Goal: Task Accomplishment & Management: Use online tool/utility

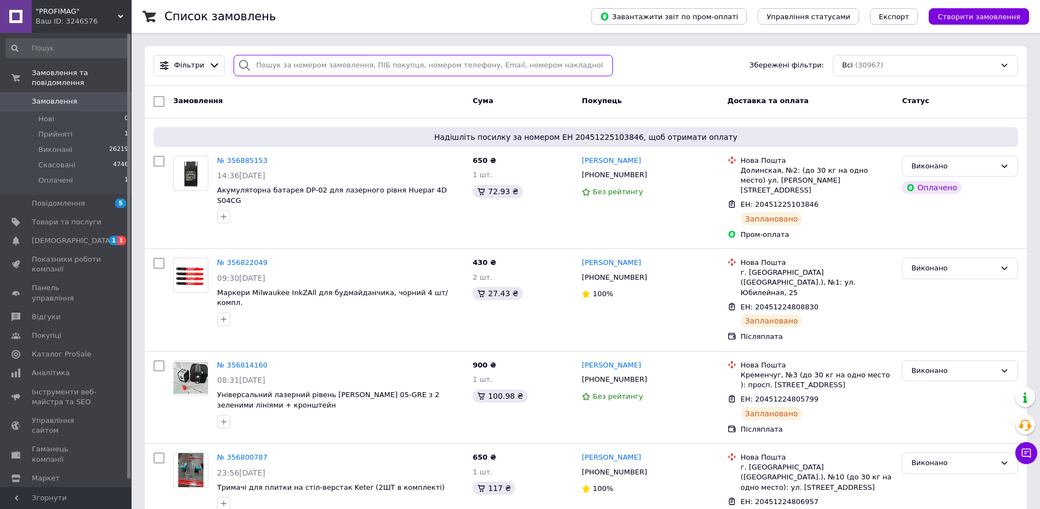
click at [313, 62] on input "search" at bounding box center [424, 65] width 380 height 21
paste input "380673777646"
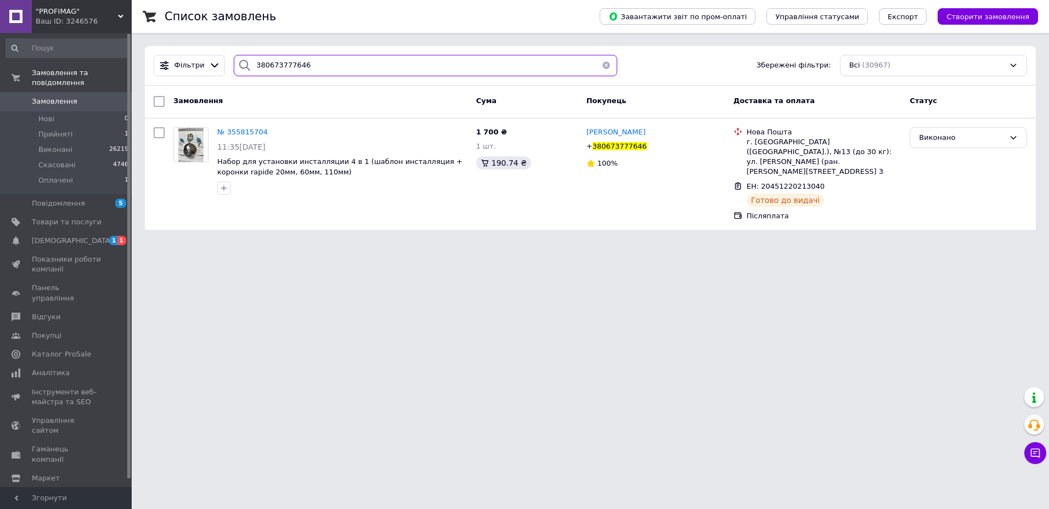
type input "380673777646"
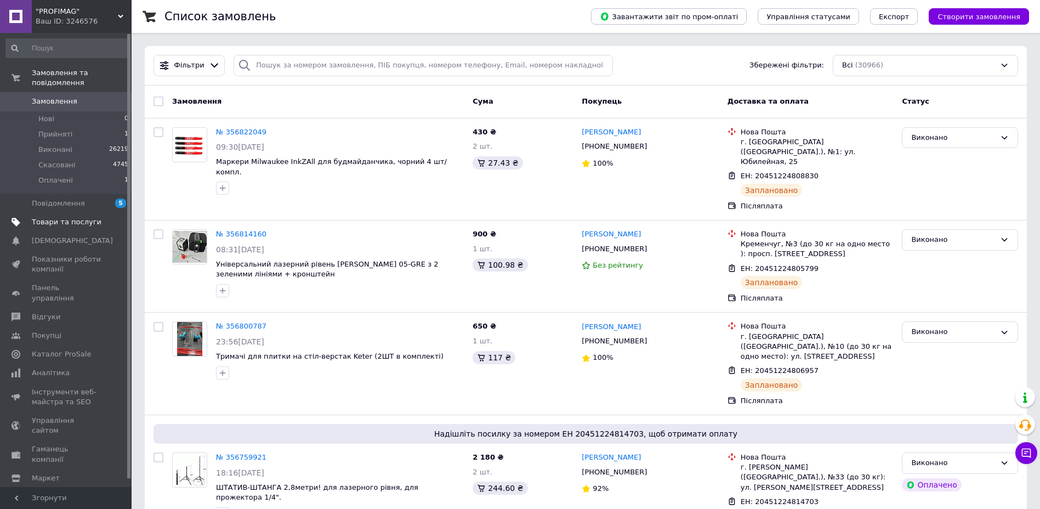
click at [80, 217] on span "Товари та послуги" at bounding box center [67, 222] width 70 height 10
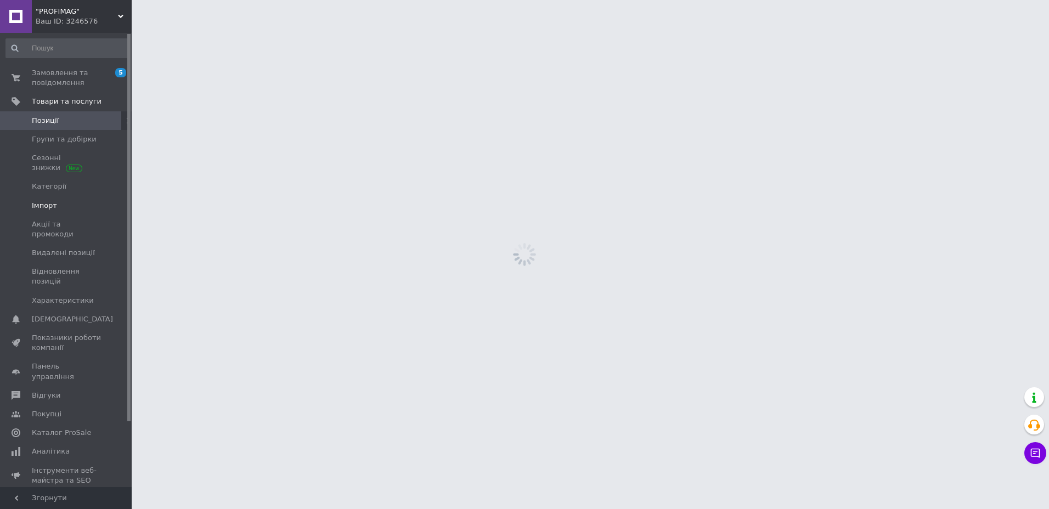
click at [56, 201] on span "Імпорт" at bounding box center [67, 206] width 70 height 10
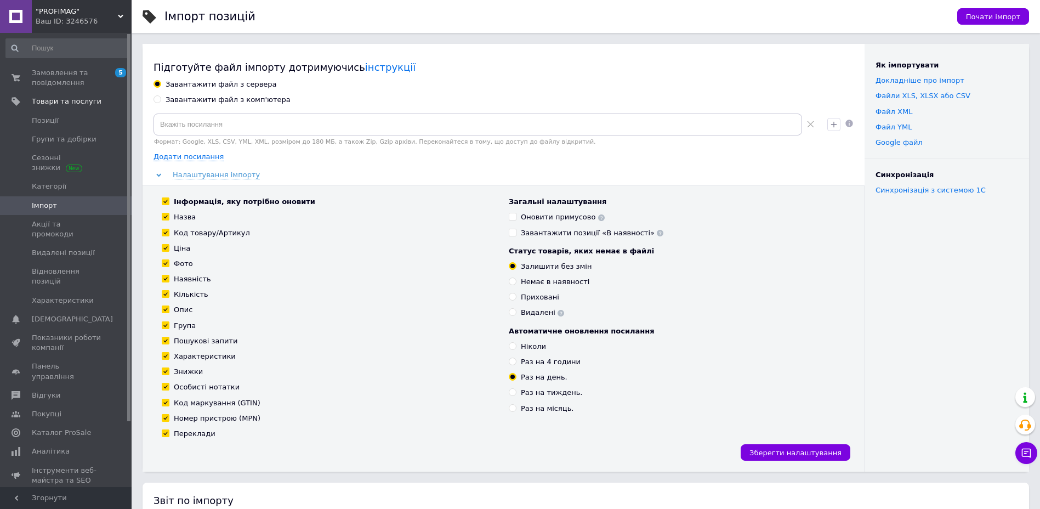
click at [226, 99] on div "Завантажити файл з комп'ютера" at bounding box center [228, 100] width 125 height 10
click at [161, 99] on input "Завантажити файл з комп'ютера" at bounding box center [157, 98] width 7 height 7
radio input "true"
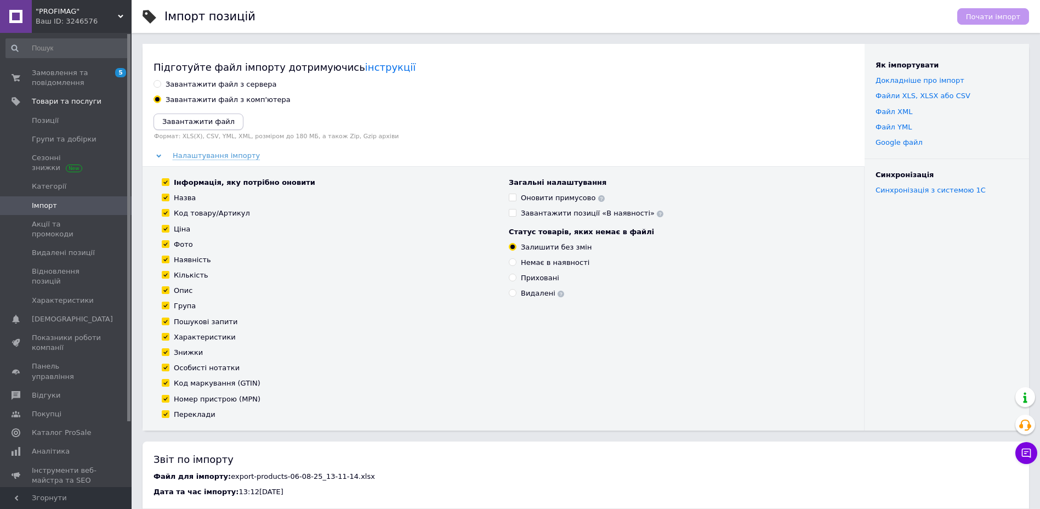
click at [203, 118] on icon "Завантажити файл" at bounding box center [198, 121] width 72 height 8
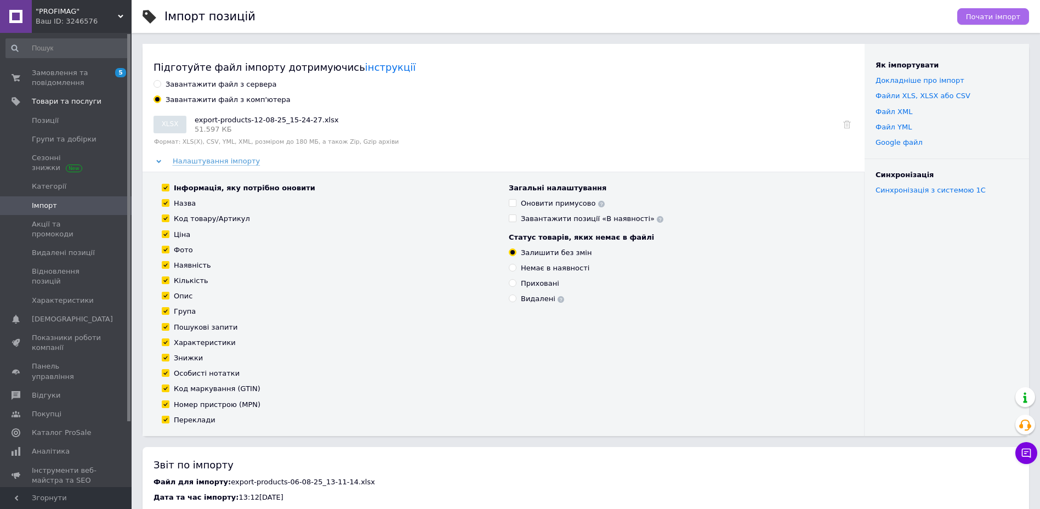
click at [996, 15] on span "Почати імпорт" at bounding box center [993, 17] width 54 height 8
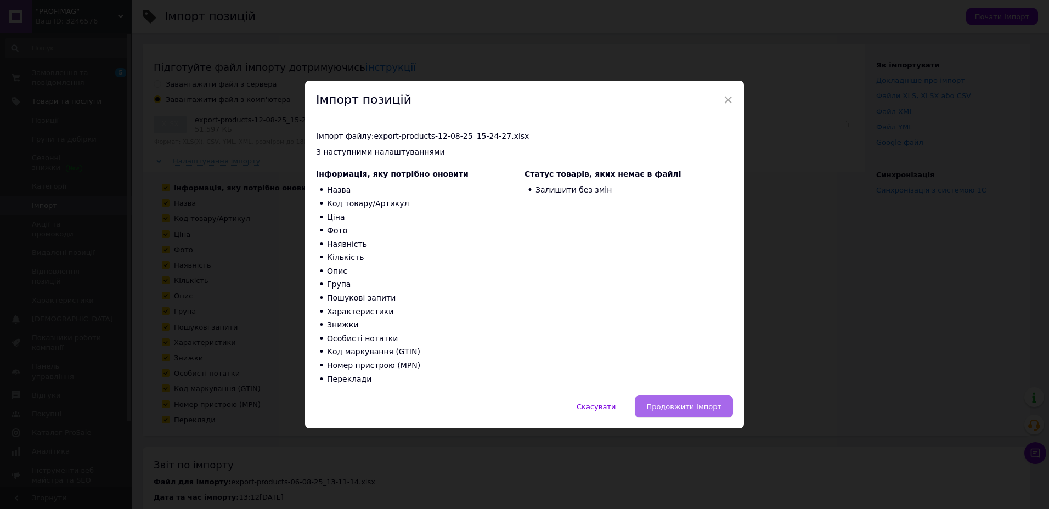
click at [682, 407] on span "Продовжити імпорт" at bounding box center [683, 407] width 75 height 8
